Goal: Transaction & Acquisition: Purchase product/service

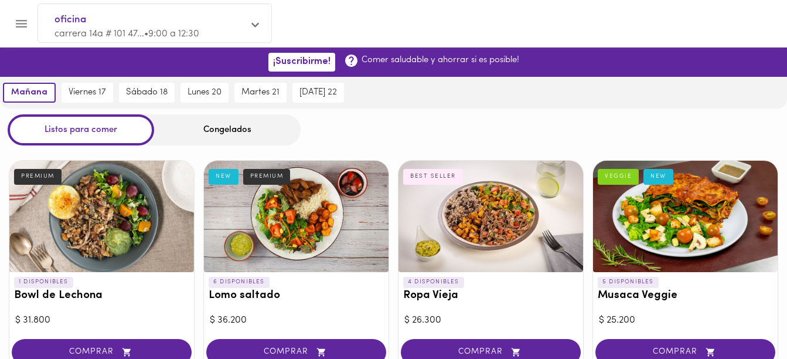
click at [260, 22] on div at bounding box center [256, 26] width 11 height 12
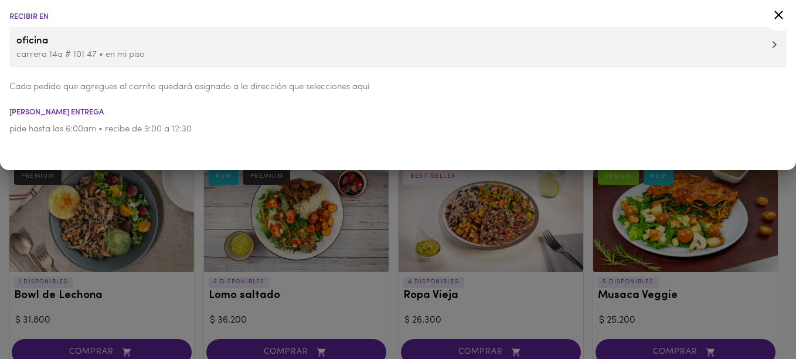
click at [781, 13] on icon at bounding box center [778, 15] width 9 height 9
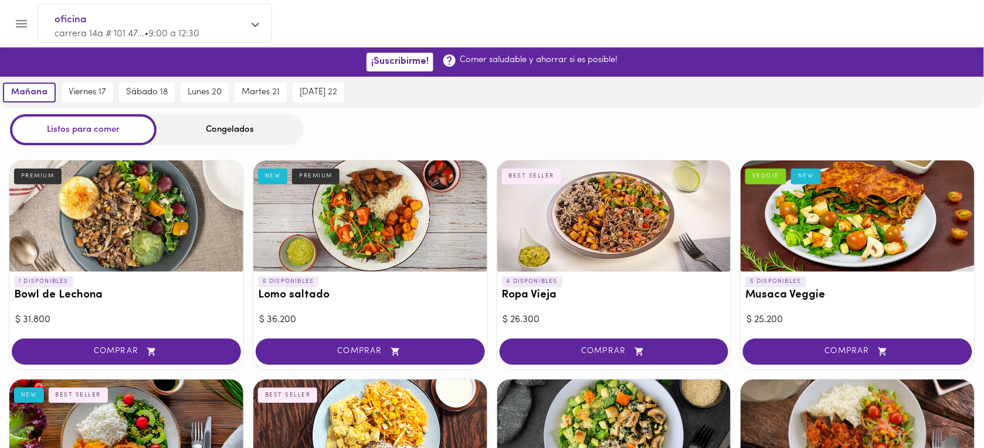
click at [787, 100] on div "[DATE] [DATE] 17 [DATE] 18 [DATE] 20 [DATE] 21 [DATE] 22" at bounding box center [492, 93] width 984 height 32
click at [5, 30] on div at bounding box center [6, 224] width 12 height 448
click at [13, 26] on button "Menu" at bounding box center [21, 23] width 29 height 29
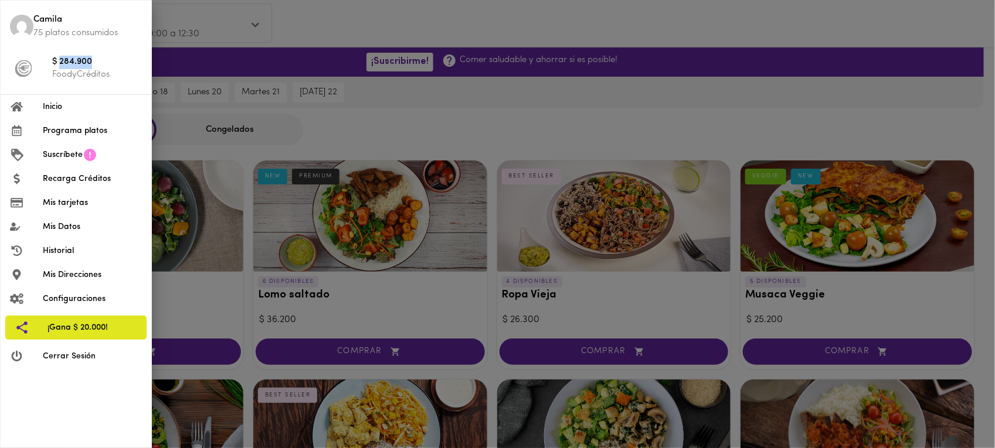
drag, startPoint x: 59, startPoint y: 62, endPoint x: 100, endPoint y: 63, distance: 41.1
click at [100, 63] on span "$ 284.900" at bounding box center [97, 62] width 90 height 13
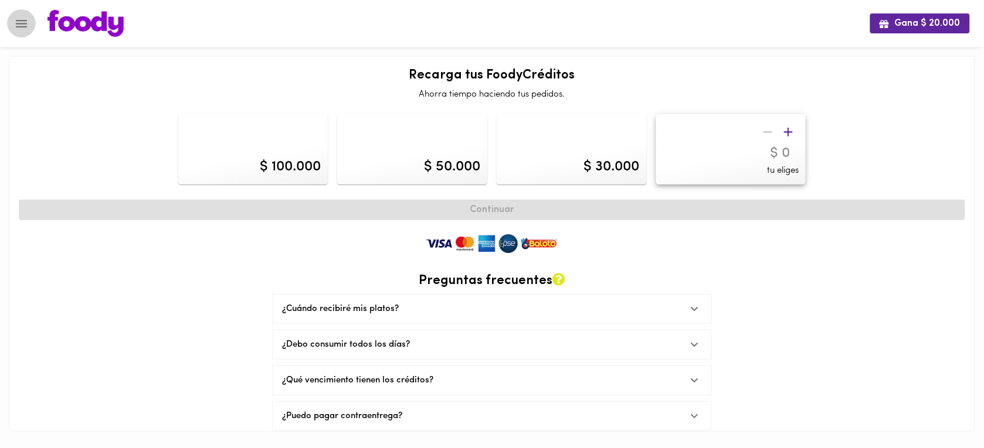
click at [15, 18] on icon "Menu" at bounding box center [21, 23] width 15 height 15
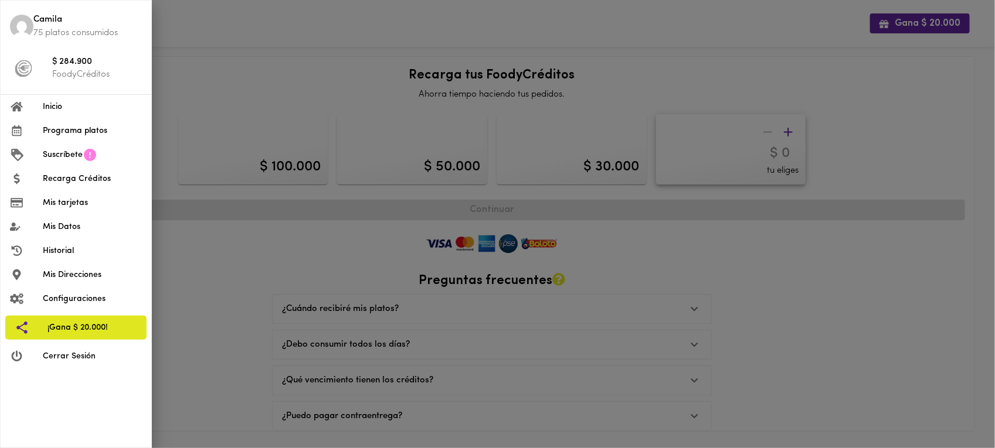
click at [54, 108] on span "Inicio" at bounding box center [92, 107] width 99 height 12
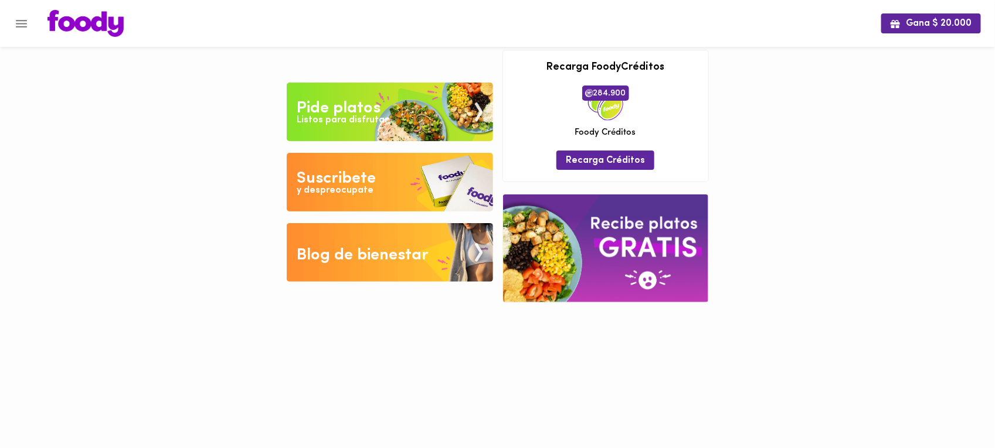
click at [359, 110] on div "Pide platos" at bounding box center [339, 108] width 84 height 23
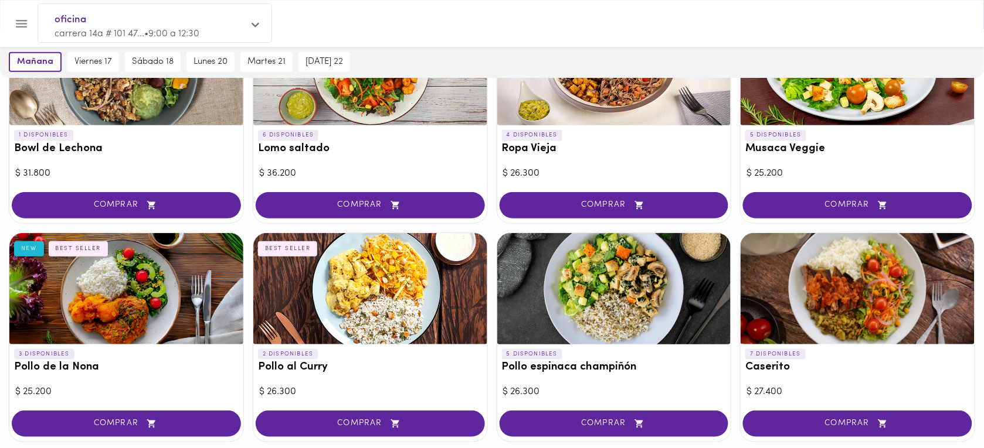
scroll to position [293, 0]
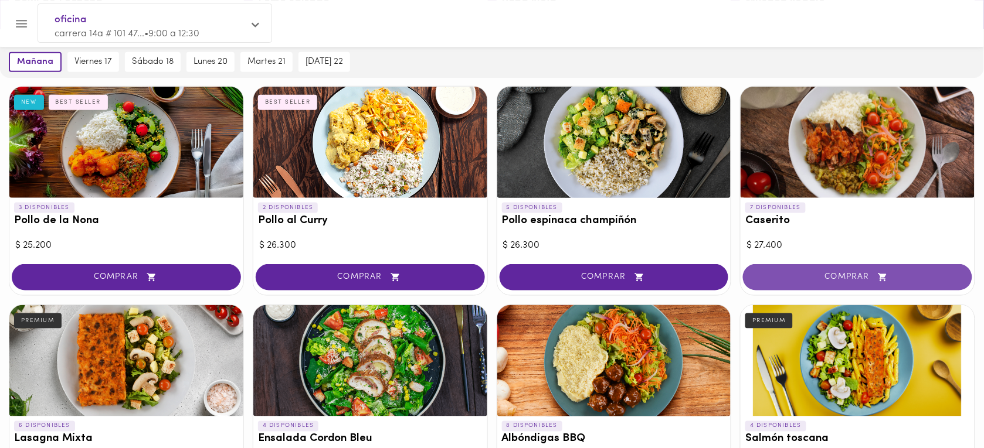
click at [787, 279] on span "COMPRAR" at bounding box center [857, 278] width 200 height 10
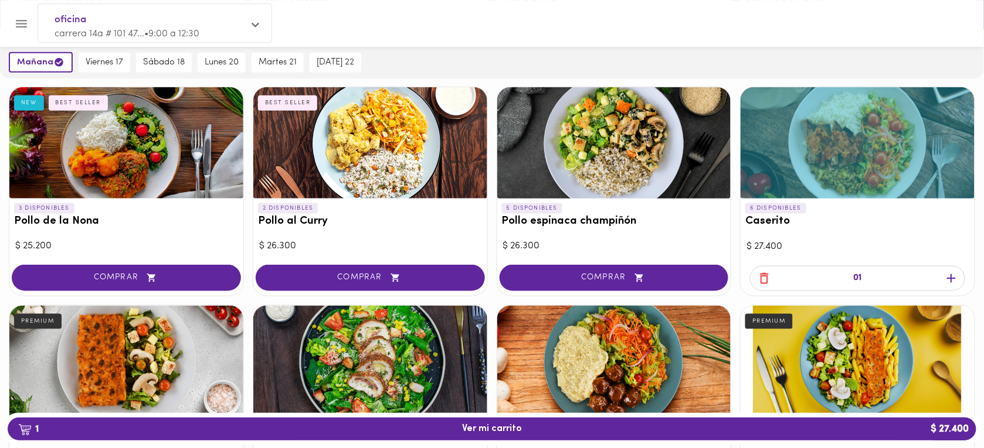
scroll to position [440, 0]
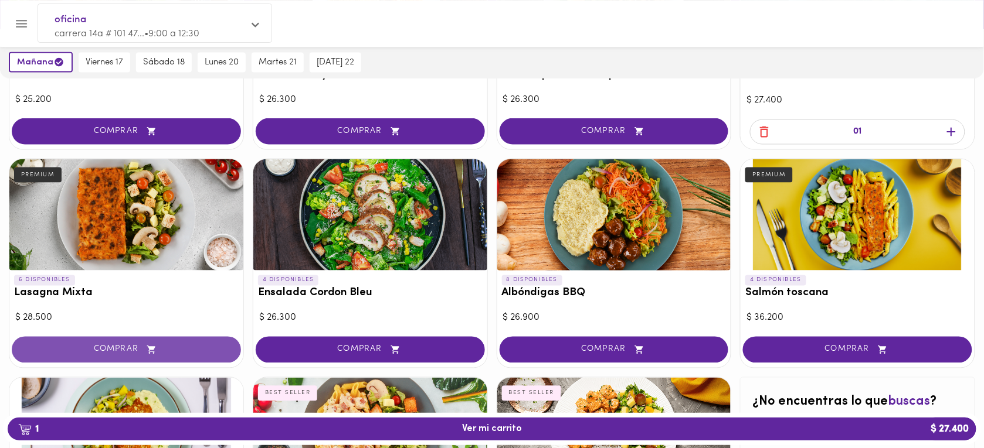
click at [179, 339] on button "COMPRAR" at bounding box center [126, 350] width 229 height 26
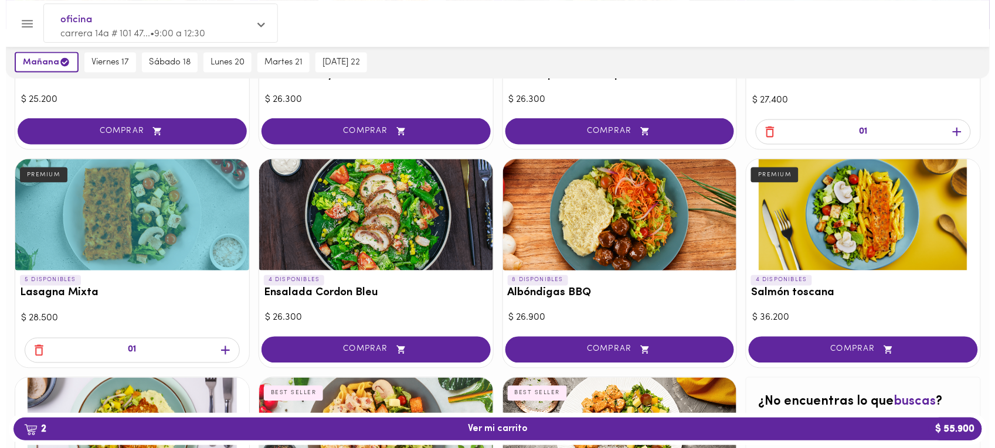
scroll to position [645, 0]
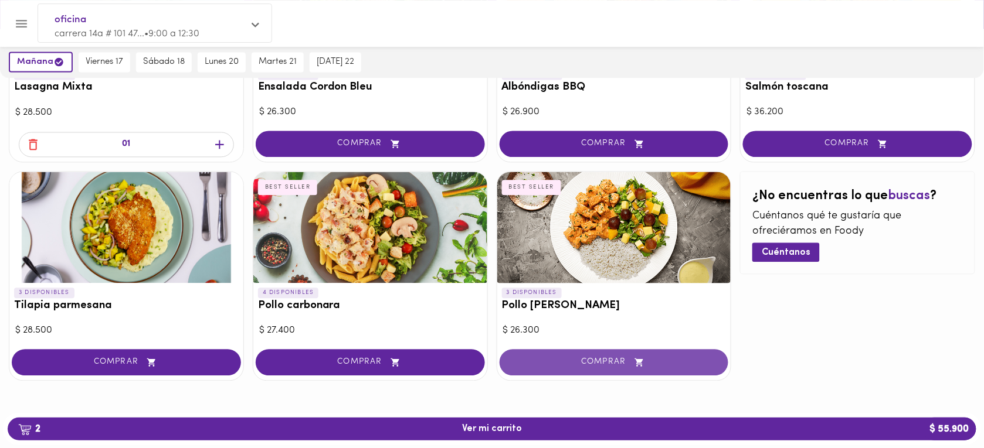
click at [601, 358] on span "COMPRAR" at bounding box center [614, 363] width 200 height 10
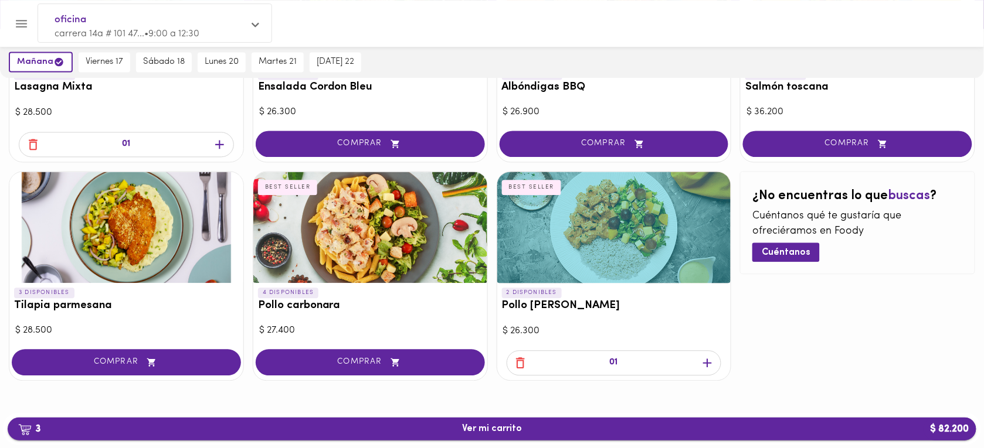
click at [477, 358] on span "3 Ver mi carrito $ 82.200" at bounding box center [492, 429] width 60 height 11
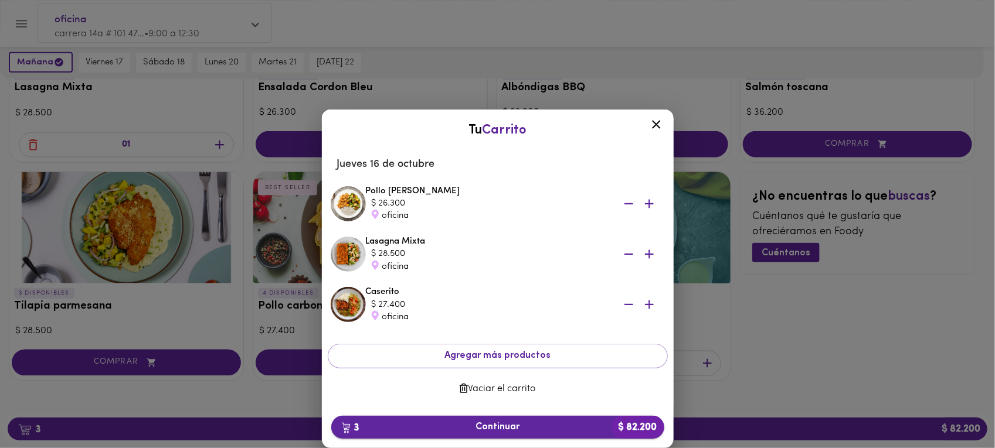
click at [485, 358] on span "3 Continuar $ 82.200" at bounding box center [498, 427] width 314 height 11
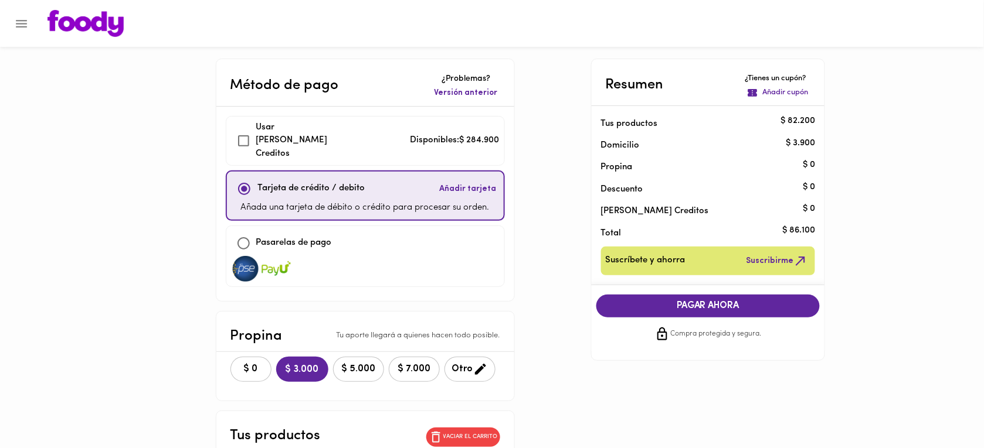
checkbox input "true"
click at [246, 358] on span "$ 0" at bounding box center [251, 369] width 26 height 11
click at [719, 306] on span "COMPRAR AHORA" at bounding box center [708, 306] width 200 height 11
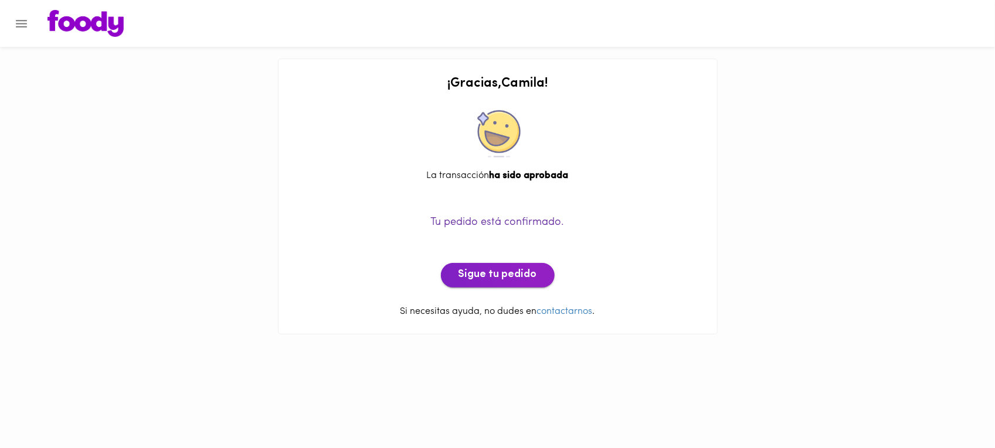
click at [487, 274] on span "Sigue tu pedido" at bounding box center [497, 275] width 79 height 13
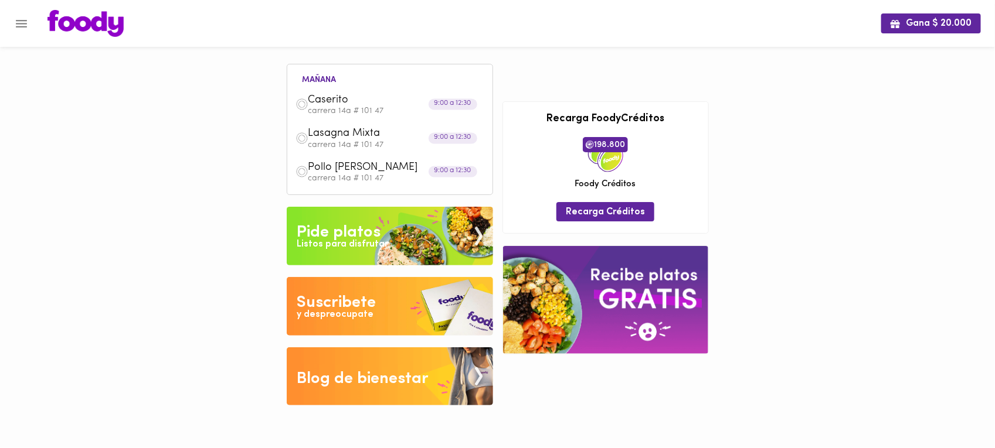
click at [301, 101] on img at bounding box center [301, 104] width 13 height 13
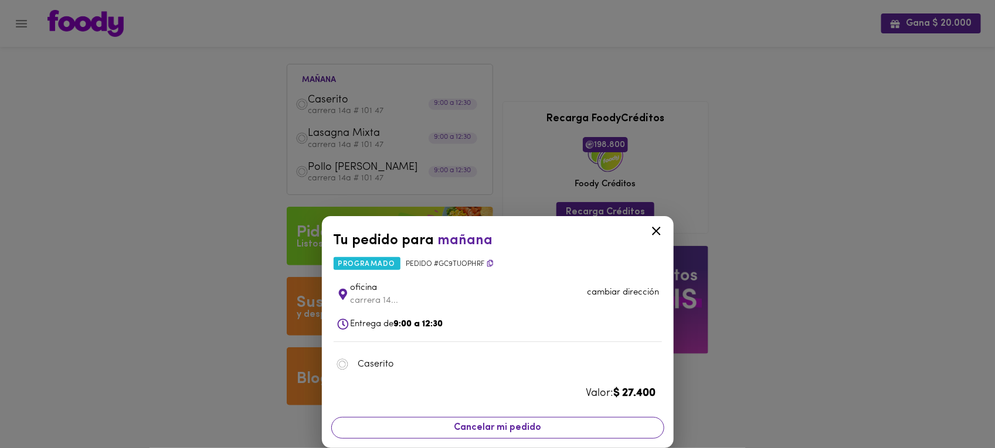
click at [508, 358] on span "Cancelar mi pedido" at bounding box center [498, 428] width 318 height 11
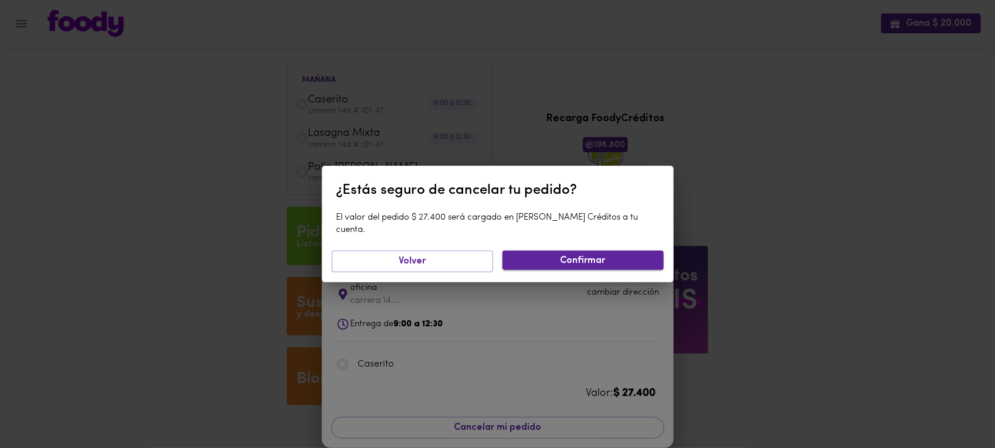
click at [625, 261] on button "Confirmar" at bounding box center [582, 260] width 161 height 19
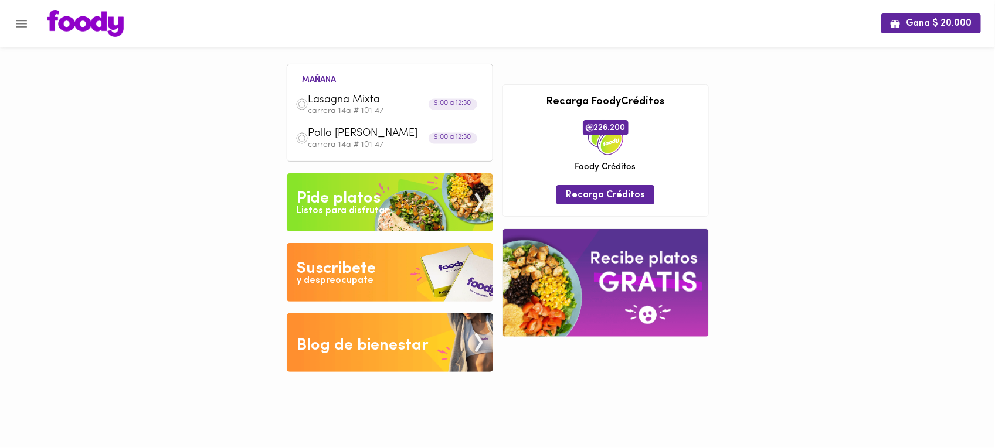
click at [312, 98] on span "Lasagna Mixta" at bounding box center [375, 100] width 135 height 13
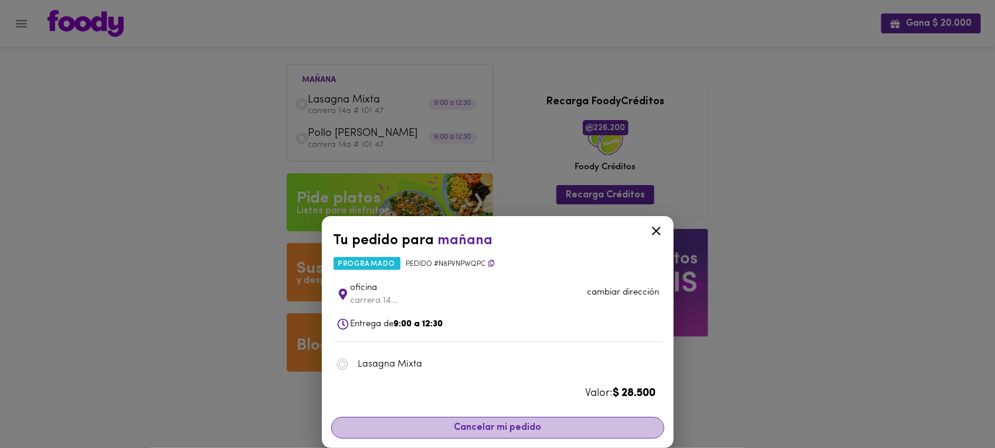
click at [505, 358] on span "Cancelar mi pedido" at bounding box center [498, 428] width 318 height 11
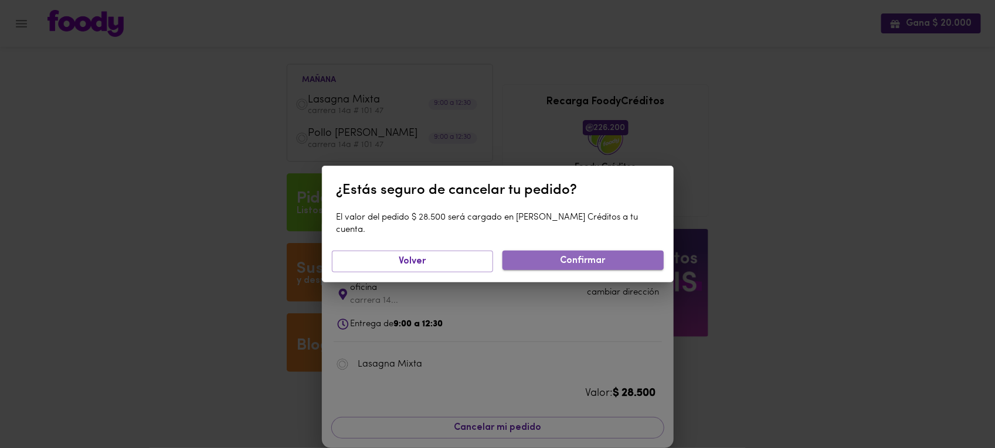
click at [644, 256] on span "Confirmar" at bounding box center [583, 261] width 142 height 11
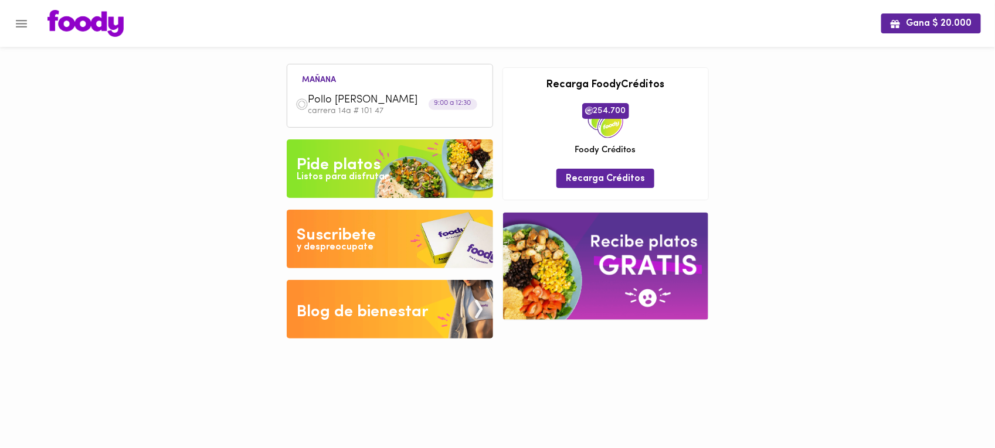
click at [305, 101] on img at bounding box center [301, 104] width 13 height 13
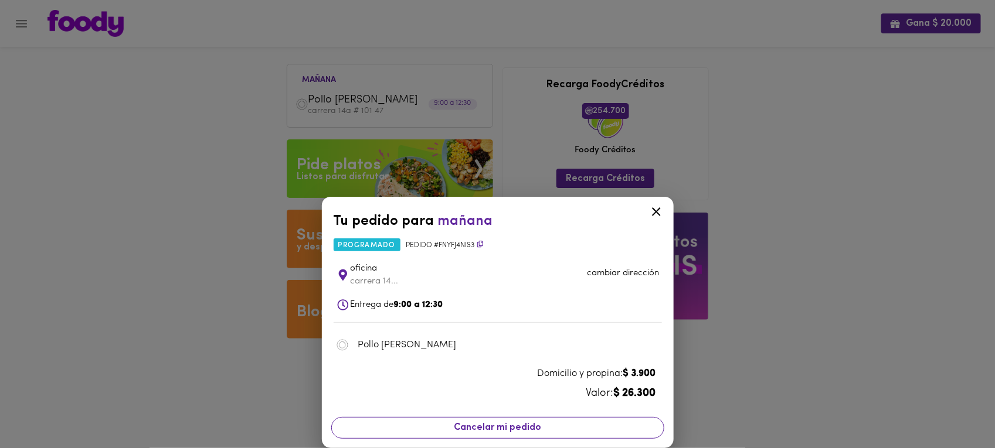
click at [474, 358] on span "Cancelar mi pedido" at bounding box center [498, 428] width 318 height 11
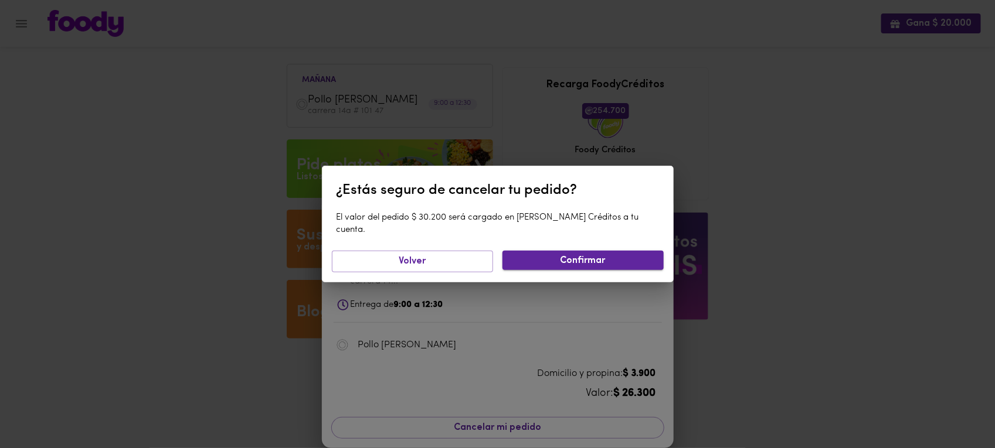
click at [607, 251] on button "Confirmar" at bounding box center [582, 260] width 161 height 19
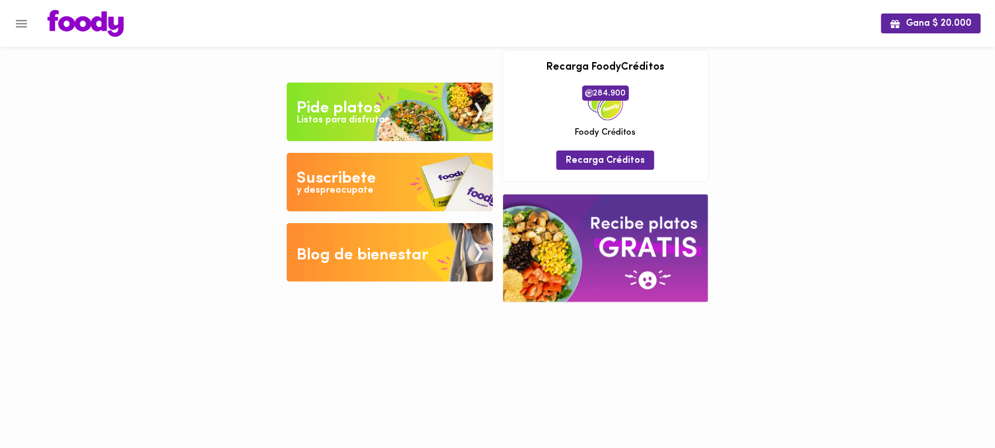
click at [180, 93] on div "Gana $ 20.000 Tu pago contraentrega por $- está pendiente , programa un plato p…" at bounding box center [497, 160] width 995 height 321
click at [757, 203] on div "Gana $ 20.000 Tu pago contraentrega por $- está pendiente , programa un plato p…" at bounding box center [497, 160] width 995 height 321
click at [753, 273] on div "Gana $ 20.000 Tu pago contraentrega por $- está pendiente , programa un plato p…" at bounding box center [497, 160] width 995 height 321
drag, startPoint x: 592, startPoint y: 93, endPoint x: 648, endPoint y: 90, distance: 55.8
click at [648, 90] on div "284.900 [PERSON_NAME] Créditos" at bounding box center [606, 112] width 188 height 53
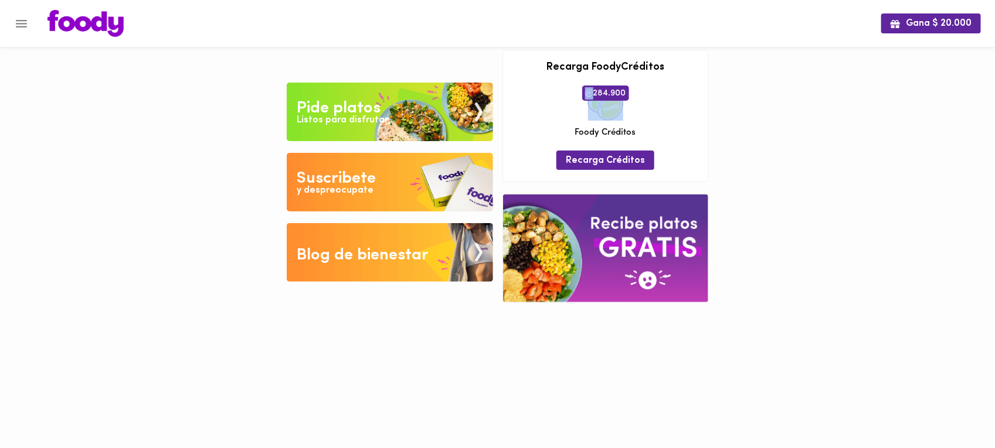
drag, startPoint x: 648, startPoint y: 90, endPoint x: 641, endPoint y: 91, distance: 7.1
click at [641, 91] on div "284.900 [PERSON_NAME] Créditos" at bounding box center [606, 112] width 188 height 53
drag, startPoint x: 631, startPoint y: 92, endPoint x: 587, endPoint y: 98, distance: 44.4
click at [587, 98] on div "284.900 [PERSON_NAME] Créditos" at bounding box center [605, 112] width 61 height 53
click at [753, 142] on div "Gana $ 20.000 Tu pago contraentrega por $- está pendiente , programa un plato p…" at bounding box center [497, 160] width 995 height 321
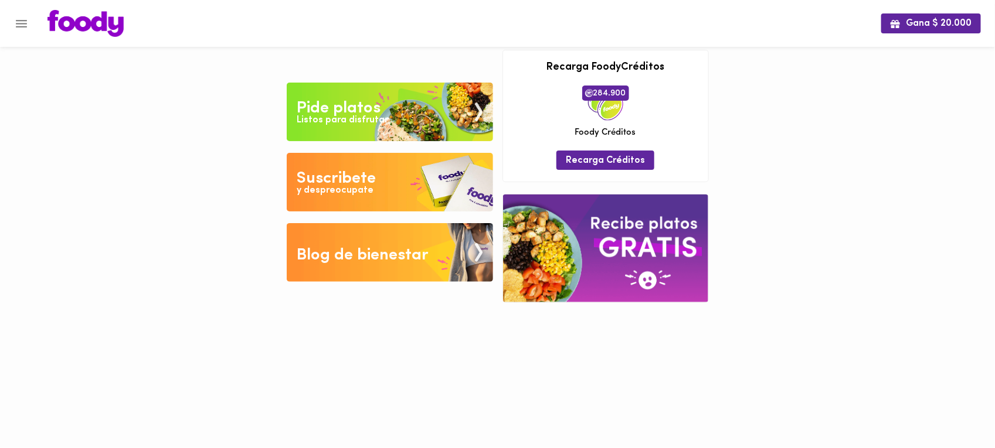
click at [787, 151] on div "Gana $ 20.000 Tu pago contraentrega por $- está pendiente , programa un plato p…" at bounding box center [497, 160] width 995 height 321
